Goal: Book appointment/travel/reservation

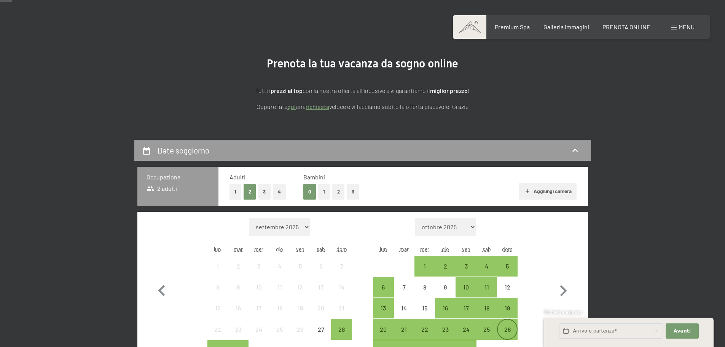
scroll to position [196, 0]
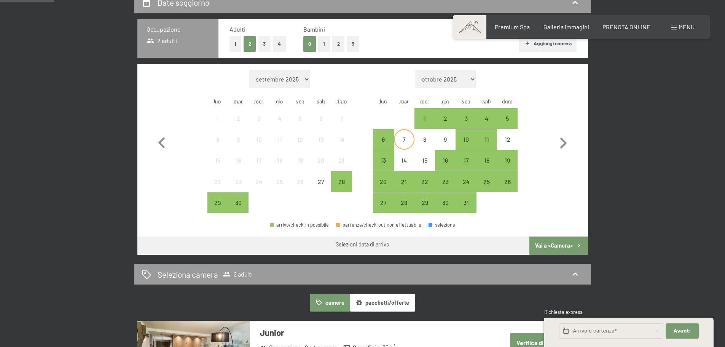
click at [405, 142] on div "7" at bounding box center [404, 145] width 19 height 19
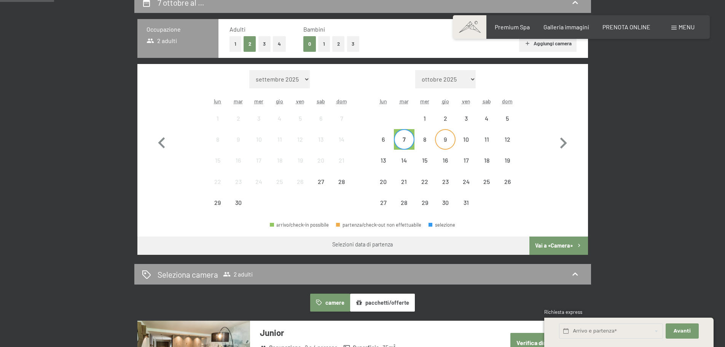
click at [444, 141] on div "9" at bounding box center [445, 145] width 19 height 19
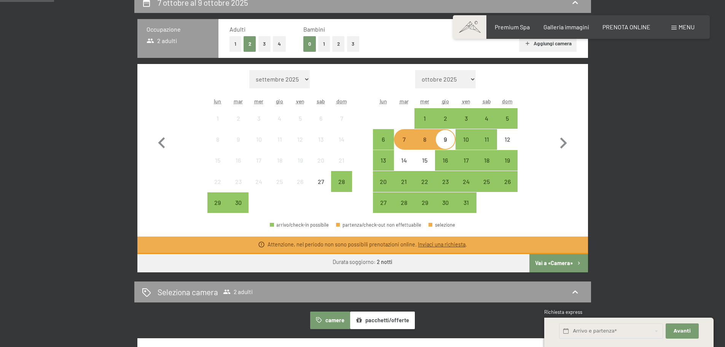
click at [442, 243] on link "Inviaci una richiesta" at bounding box center [442, 244] width 48 height 6
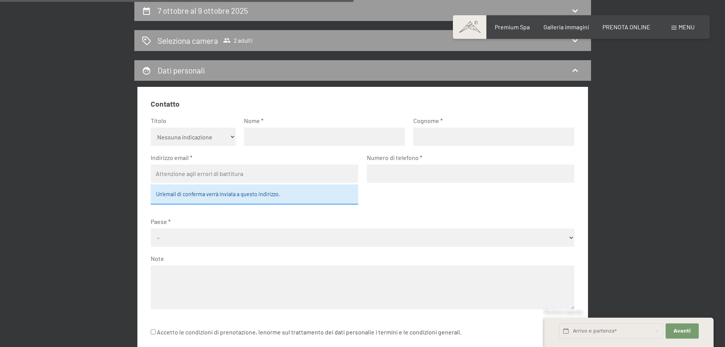
click at [194, 133] on select "Nessuna indicazione Sig.ra Sig." at bounding box center [193, 137] width 85 height 18
select select "m"
click at [151, 128] on select "Nessuna indicazione Sig.ra Sig." at bounding box center [193, 137] width 85 height 18
click at [284, 131] on input "text" at bounding box center [324, 137] width 161 height 18
type input "d"
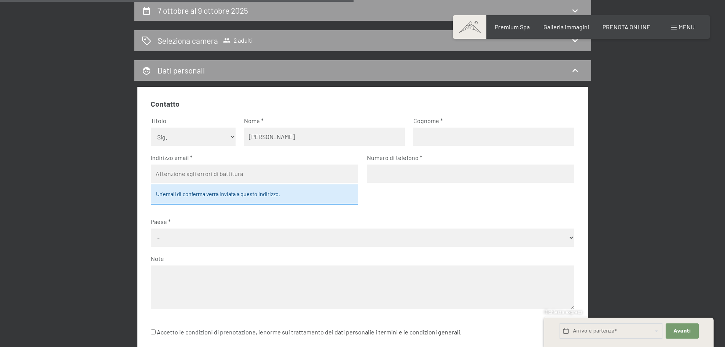
type input "Denis"
type input "Trabucchi"
type input "denis.trabucchi@gmail.com"
click at [405, 173] on input "tel" at bounding box center [470, 173] width 207 height 18
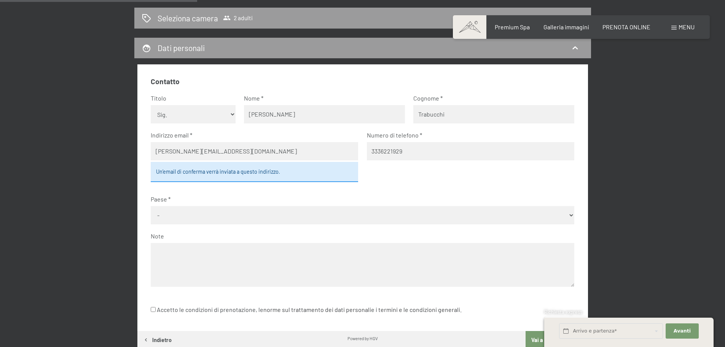
scroll to position [226, 0]
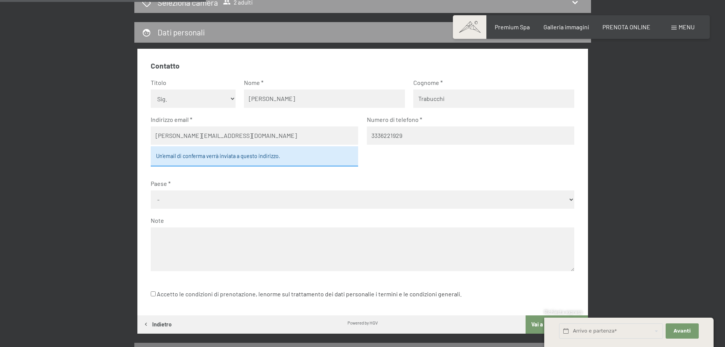
type input "3336221929"
click at [206, 200] on select "- Germania Austria Svizzera Italia Paesi Bassi Belgio Regno Unito Rep. Ceca Pol…" at bounding box center [363, 199] width 424 height 18
select select "ITA"
click at [151, 190] on select "- Germania Austria Svizzera Italia Paesi Bassi Belgio Regno Unito Rep. Ceca Pol…" at bounding box center [363, 199] width 424 height 18
click at [226, 233] on textarea at bounding box center [363, 249] width 424 height 44
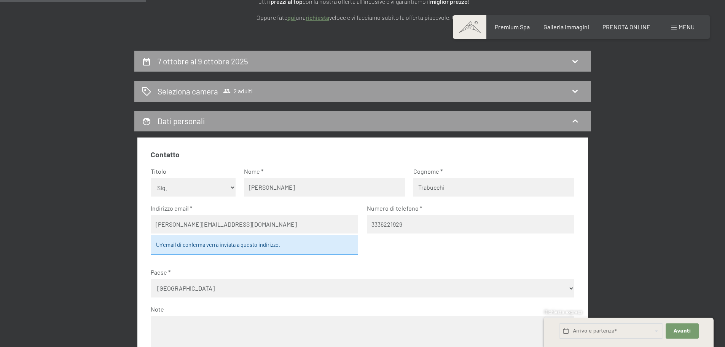
scroll to position [112, 0]
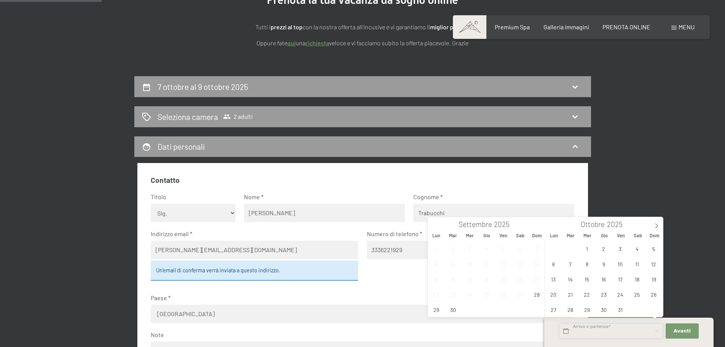
click at [608, 329] on input "text" at bounding box center [611, 331] width 104 height 16
click at [610, 329] on input "text" at bounding box center [611, 331] width 104 height 16
click at [698, 220] on div "7 ottobre al 9 ottobre 2025 Seleziona camera 2 adulti Dati personali Contatto T…" at bounding box center [362, 276] width 725 height 401
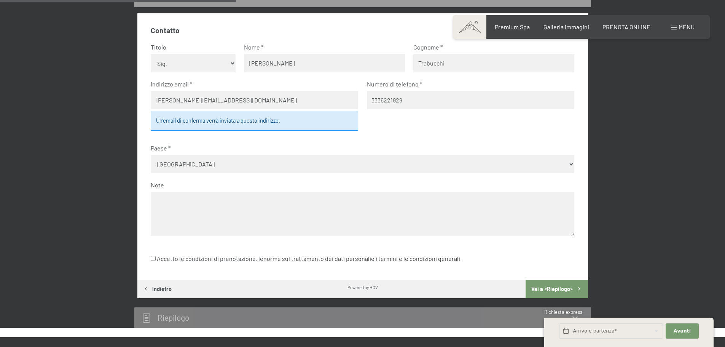
scroll to position [264, 0]
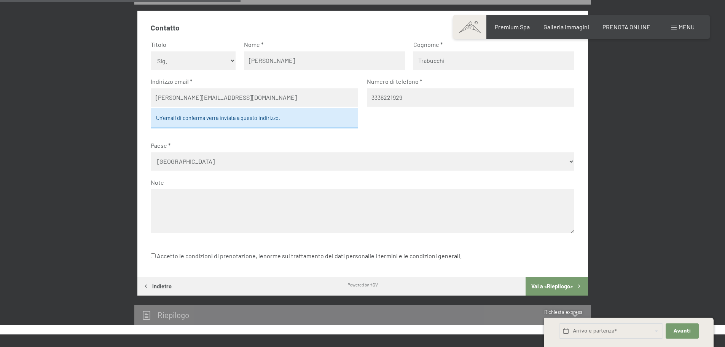
click at [177, 256] on label "Accetto le condizioni di prenotazione, le norme sul trattamento dei dati person…" at bounding box center [306, 256] width 311 height 14
click at [156, 256] on input "Accetto le condizioni di prenotazione, le norme sul trattamento dei dati person…" at bounding box center [153, 255] width 5 height 5
click at [177, 256] on label "Accetto le condizioni di prenotazione, le norme sul trattamento dei dati person…" at bounding box center [306, 256] width 311 height 14
click at [156, 256] on input "Accetto le condizioni di prenotazione, le norme sul trattamento dei dati person…" at bounding box center [153, 255] width 5 height 5
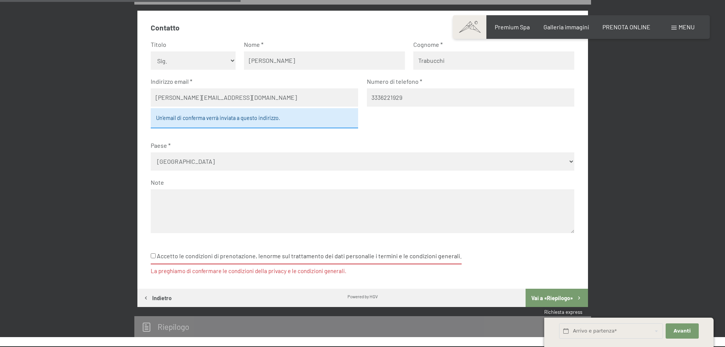
click at [177, 256] on label "Accetto le condizioni di prenotazione, le norme sul trattamento dei dati person…" at bounding box center [306, 256] width 311 height 15
click at [156, 256] on input "Accetto le condizioni di prenotazione, le norme sul trattamento dei dati person…" at bounding box center [153, 255] width 5 height 5
checkbox input "true"
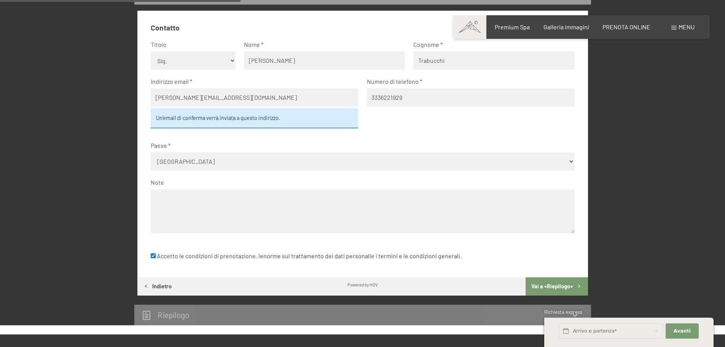
click at [207, 201] on textarea at bounding box center [363, 211] width 424 height 44
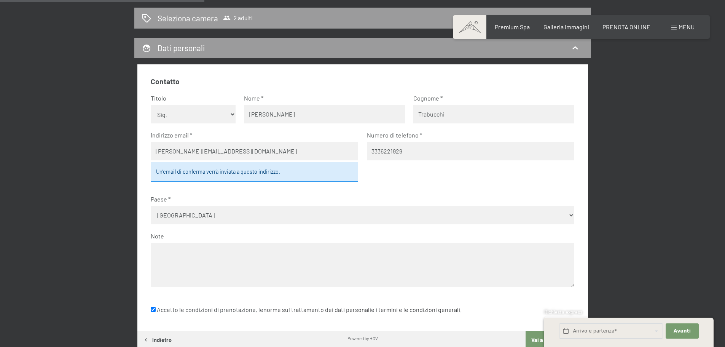
scroll to position [226, 0]
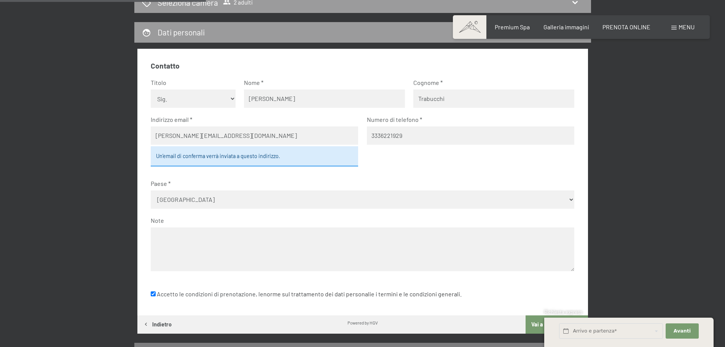
type textarea "T"
type textarea "r"
type textarea "e"
type textarea "r"
click at [280, 235] on textarea "Richiesta disponibilità per due adulti dal" at bounding box center [363, 249] width 424 height 44
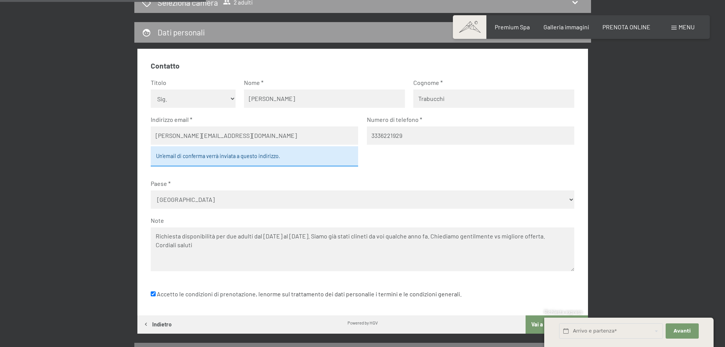
click at [366, 236] on textarea "Richiesta disponibilità per due adulti dal 07/10/25 al 09/10/25. Siamo già stat…" at bounding box center [363, 249] width 424 height 44
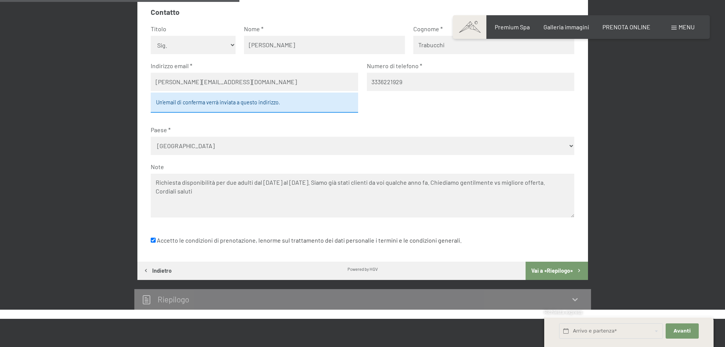
scroll to position [302, 0]
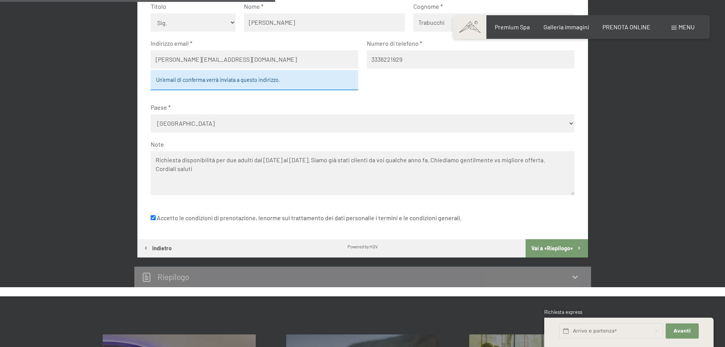
type textarea "Richiesta disponibilità per due adulti dal 07/10/25 al 09/10/25. Siamo già stat…"
click at [556, 247] on button "Vai a «Riepilogo»" at bounding box center [557, 248] width 62 height 18
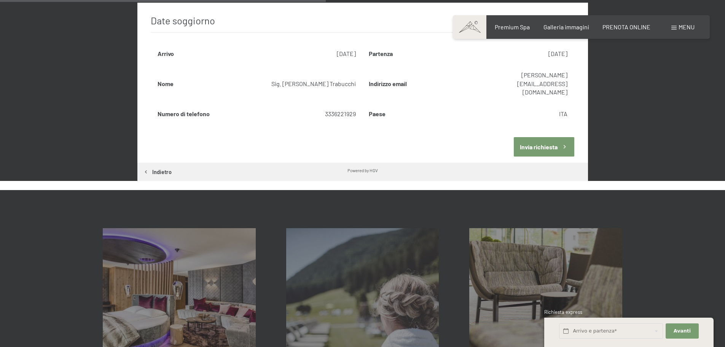
click at [536, 137] on button "Invia richiesta" at bounding box center [544, 146] width 61 height 19
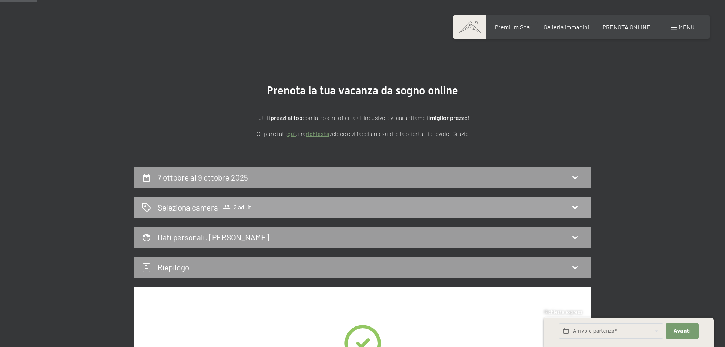
scroll to position [0, 0]
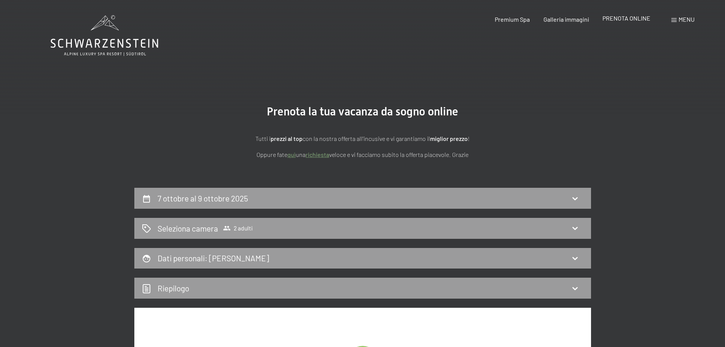
click at [633, 17] on span "PRENOTA ONLINE" at bounding box center [627, 17] width 48 height 7
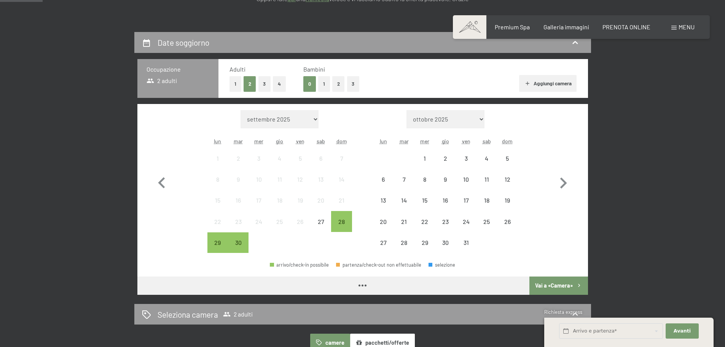
scroll to position [228, 0]
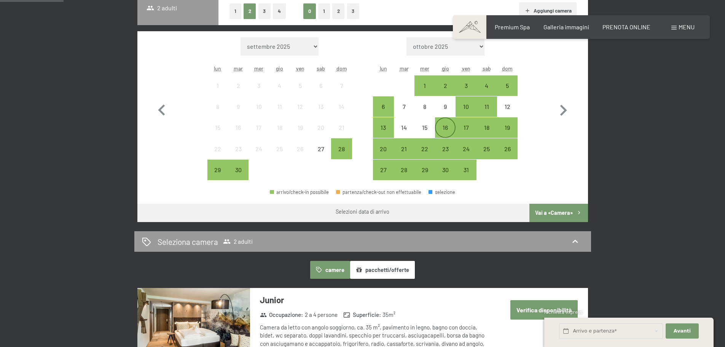
click at [445, 126] on div "16" at bounding box center [445, 133] width 19 height 19
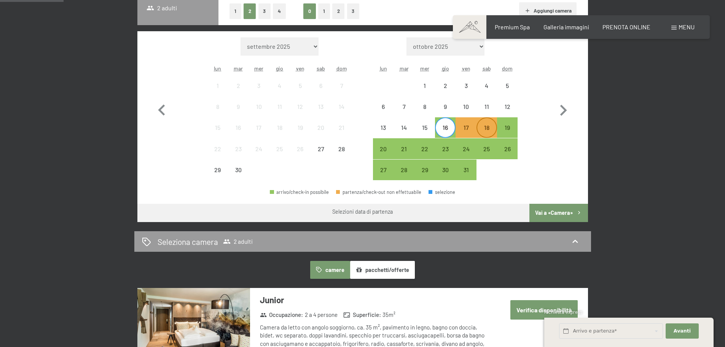
click at [489, 125] on div "18" at bounding box center [486, 133] width 19 height 19
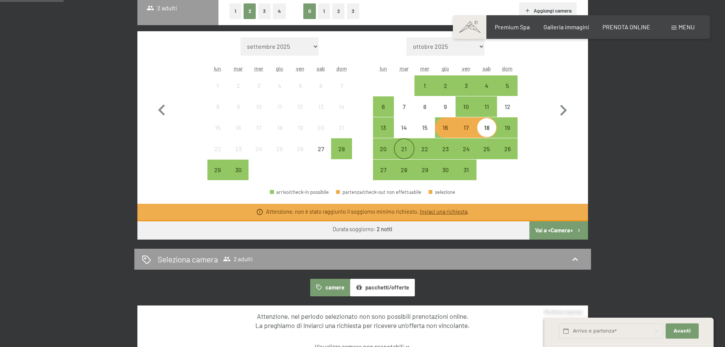
click at [405, 149] on div "21" at bounding box center [404, 155] width 19 height 19
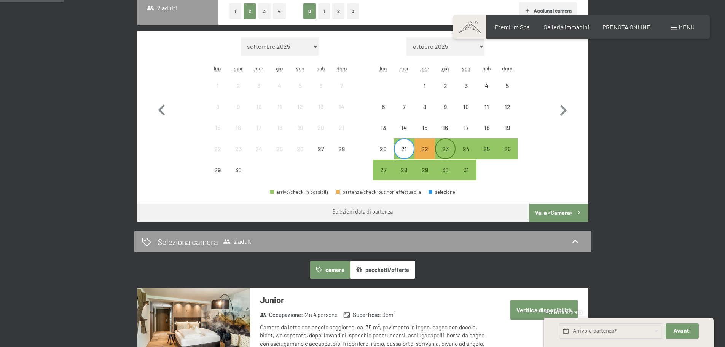
click at [447, 150] on div "23" at bounding box center [445, 155] width 19 height 19
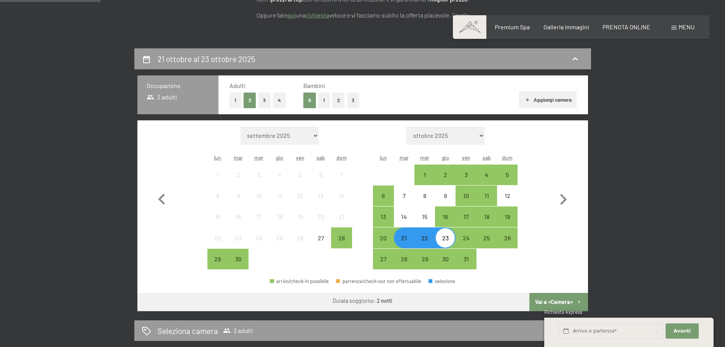
scroll to position [152, 0]
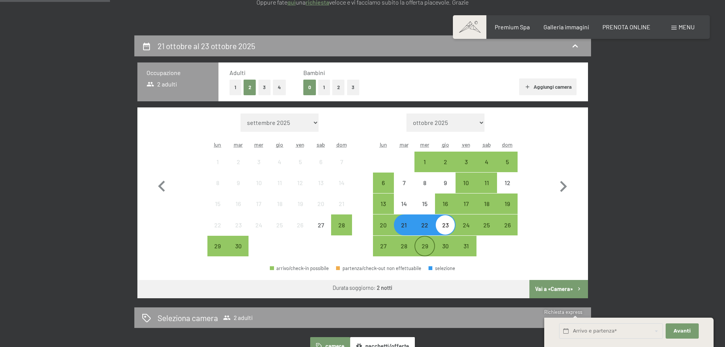
click at [426, 243] on div "29" at bounding box center [424, 252] width 19 height 19
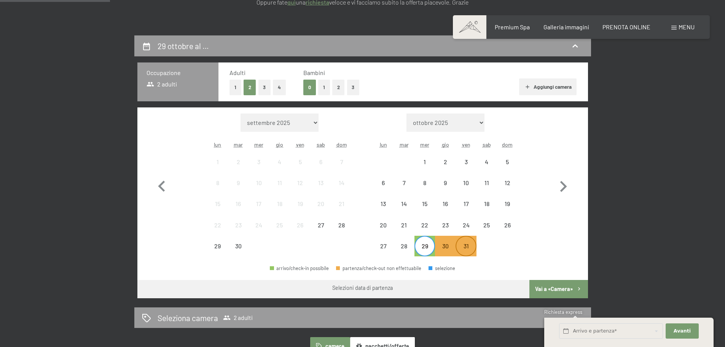
click at [467, 246] on div "31" at bounding box center [465, 252] width 19 height 19
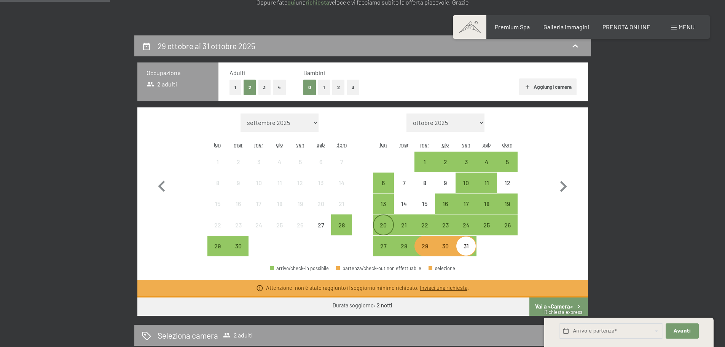
click at [380, 226] on div "20" at bounding box center [383, 231] width 19 height 19
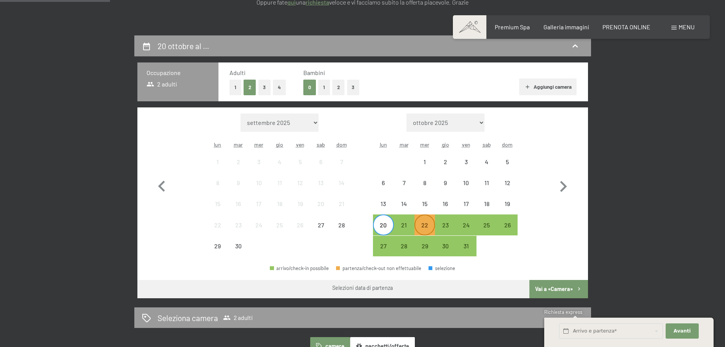
click at [433, 227] on div "22" at bounding box center [424, 231] width 19 height 19
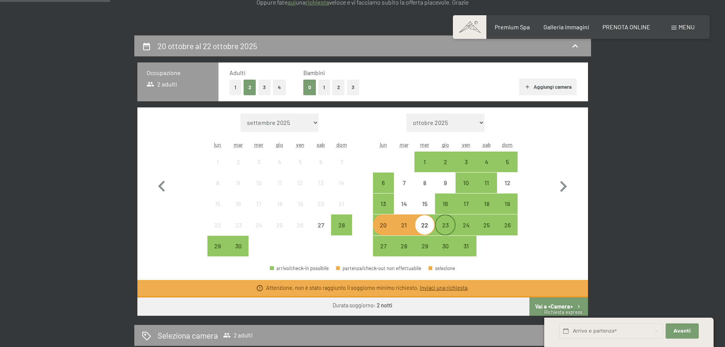
click at [446, 223] on div "23" at bounding box center [445, 231] width 19 height 19
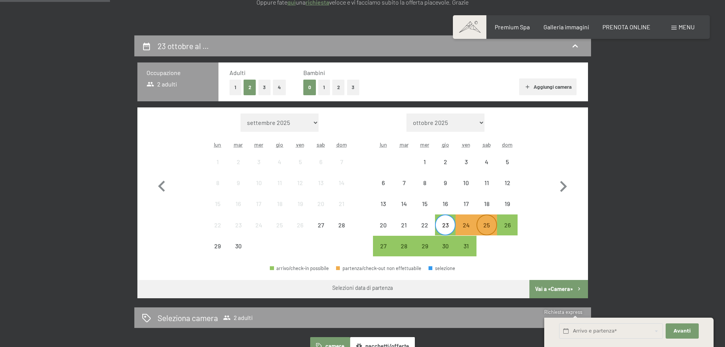
click at [485, 225] on div "25" at bounding box center [486, 231] width 19 height 19
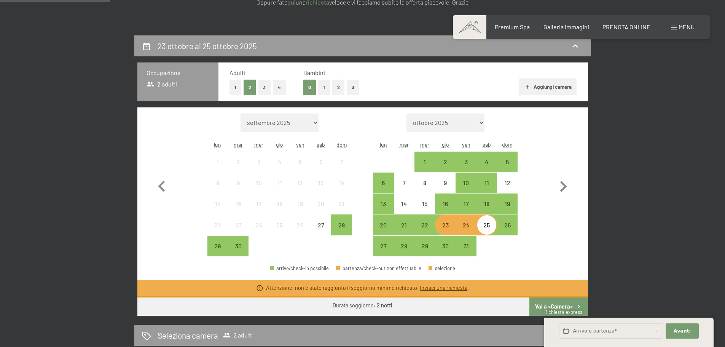
click at [444, 226] on div "23" at bounding box center [445, 231] width 19 height 19
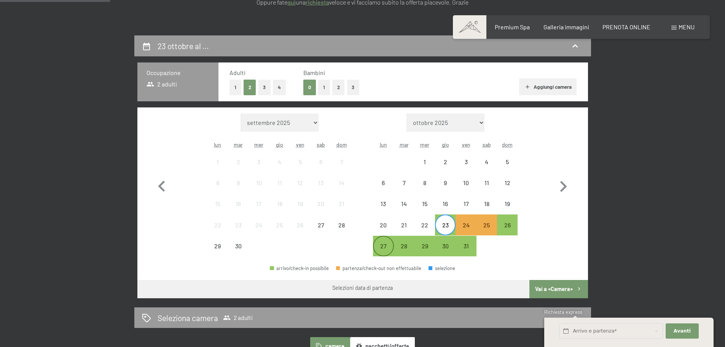
drag, startPoint x: 387, startPoint y: 246, endPoint x: 400, endPoint y: 244, distance: 12.7
click at [387, 246] on div "27" at bounding box center [383, 252] width 19 height 19
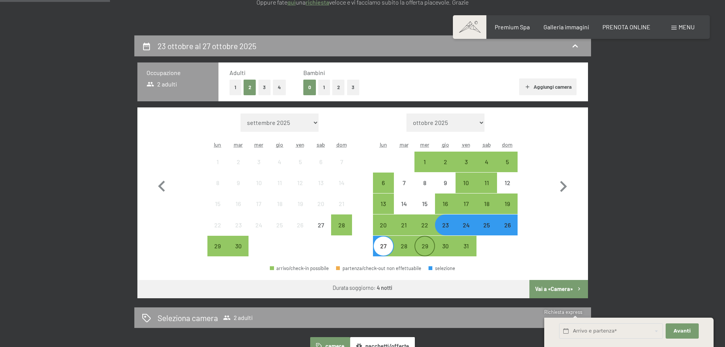
click at [423, 244] on div "29" at bounding box center [424, 252] width 19 height 19
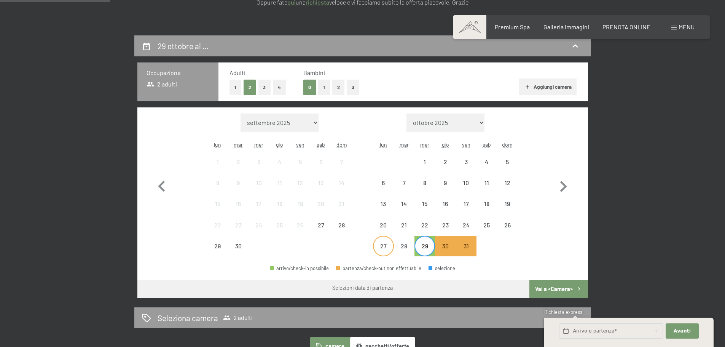
click at [390, 246] on div "27" at bounding box center [383, 252] width 19 height 19
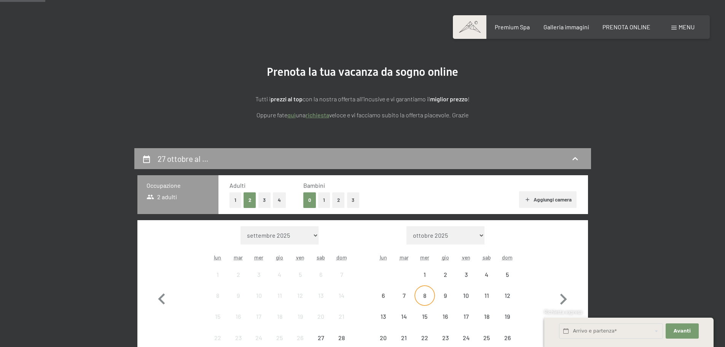
scroll to position [0, 0]
